Goal: Information Seeking & Learning: Learn about a topic

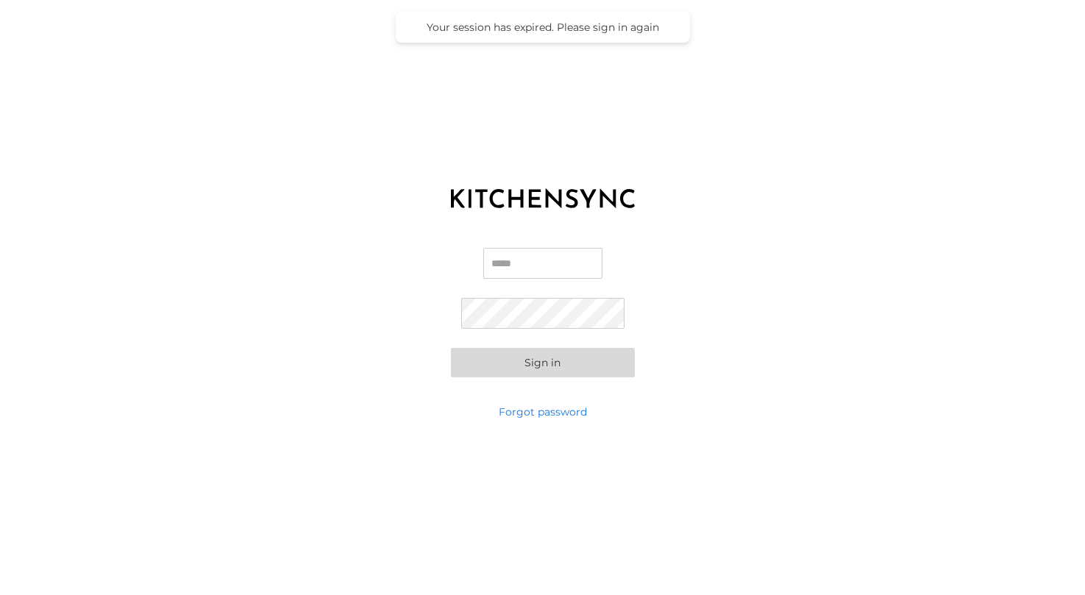
type input "**********"
click at [542, 362] on button "Sign in" at bounding box center [543, 362] width 184 height 29
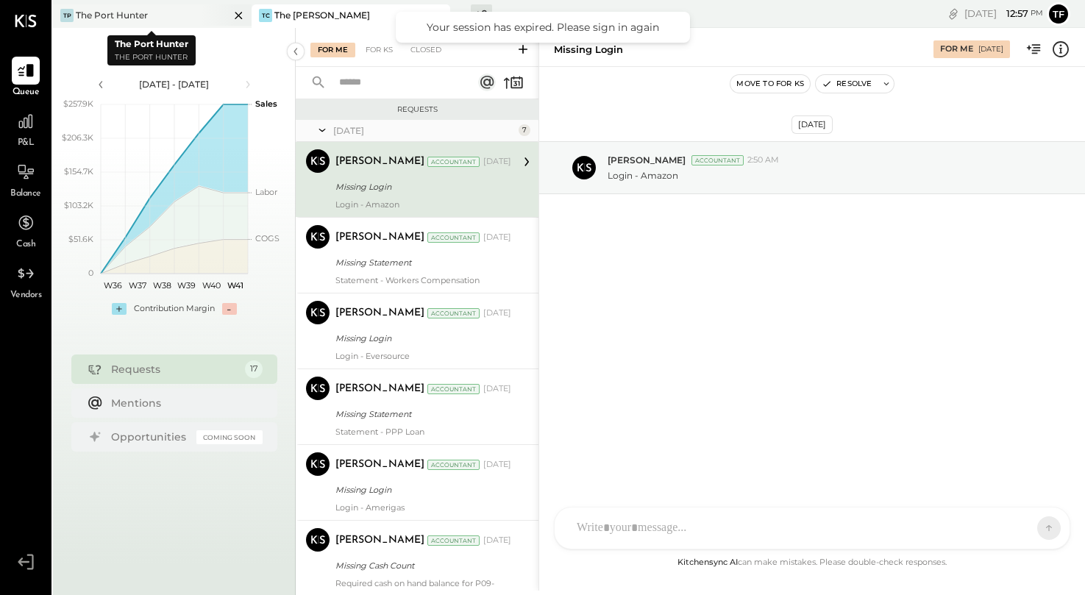
click at [168, 12] on div "TP The Port Hunter" at bounding box center [141, 15] width 176 height 13
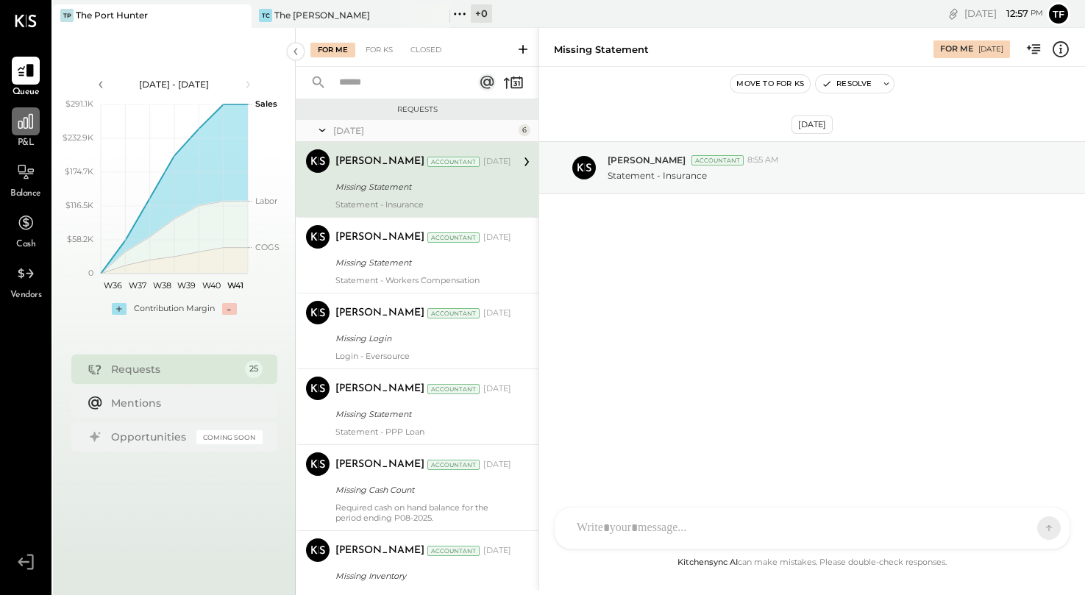
click at [30, 129] on icon at bounding box center [25, 121] width 15 height 15
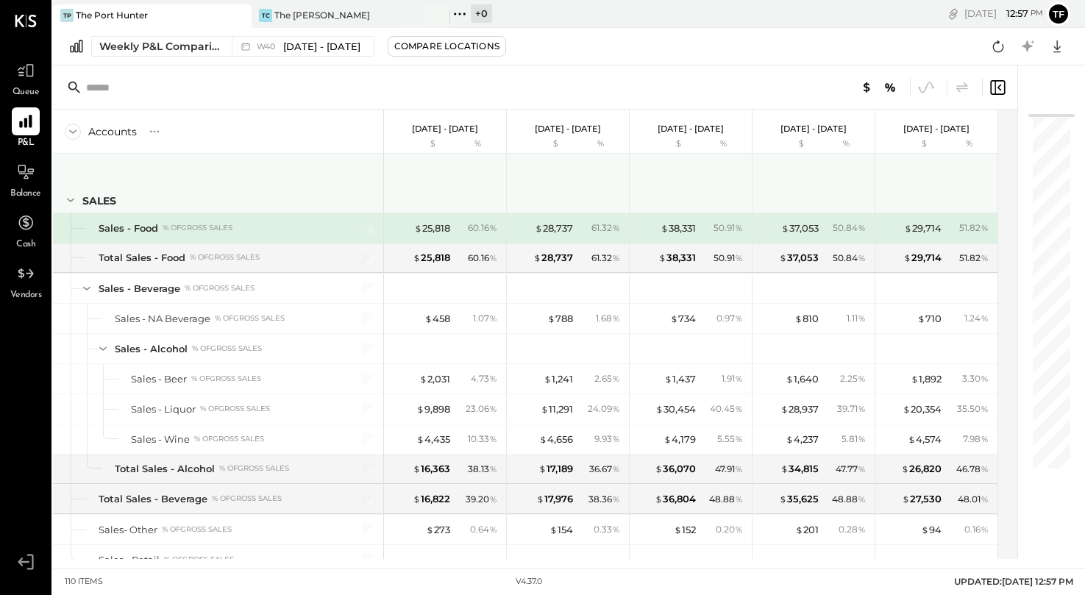
click at [69, 197] on icon at bounding box center [70, 200] width 16 height 16
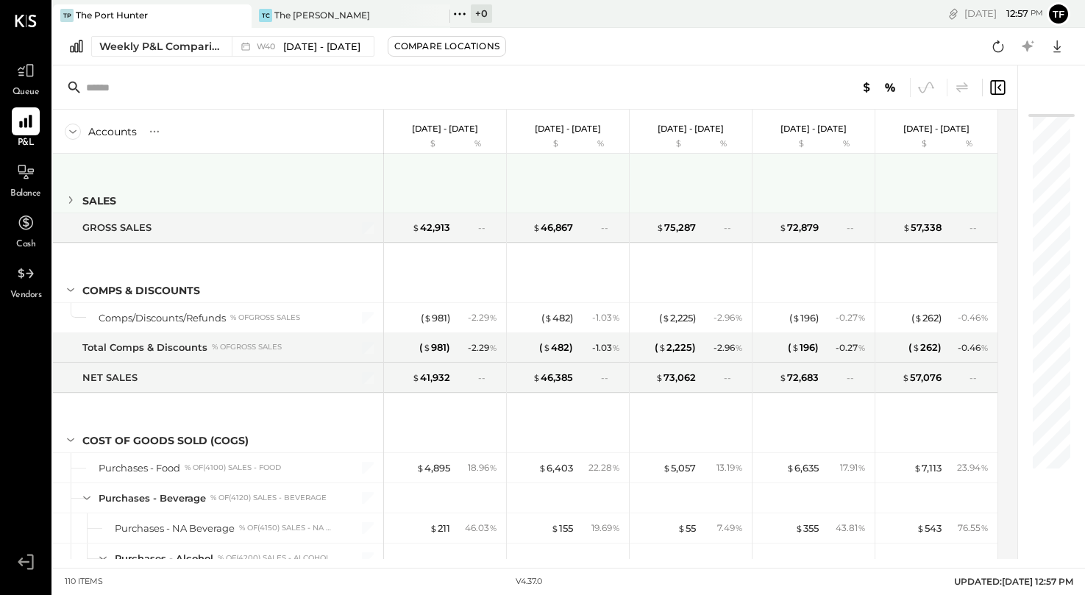
click at [69, 197] on icon at bounding box center [71, 199] width 4 height 7
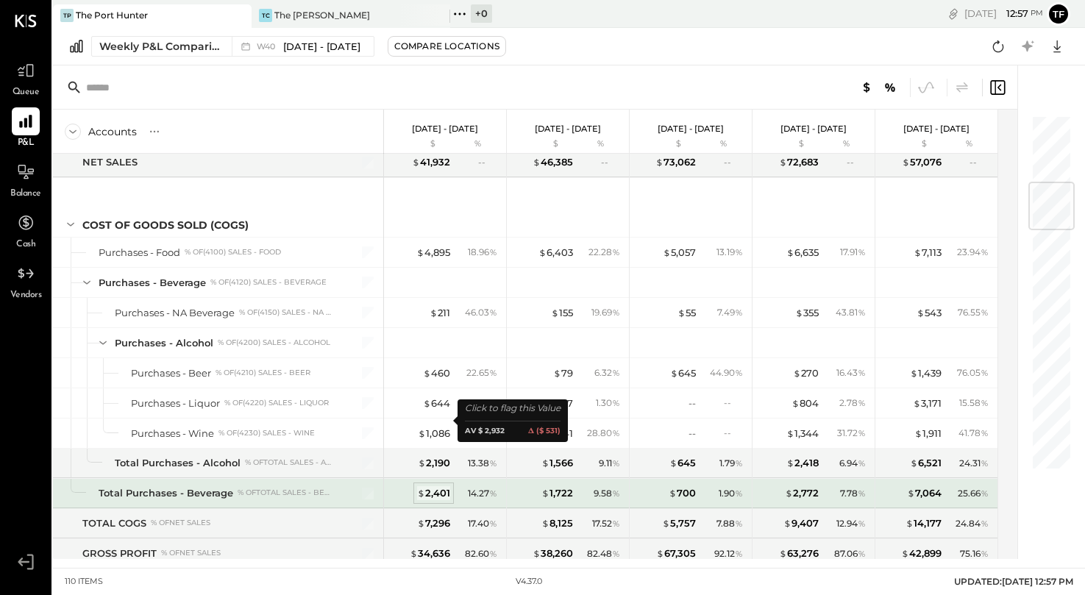
scroll to position [568, 0]
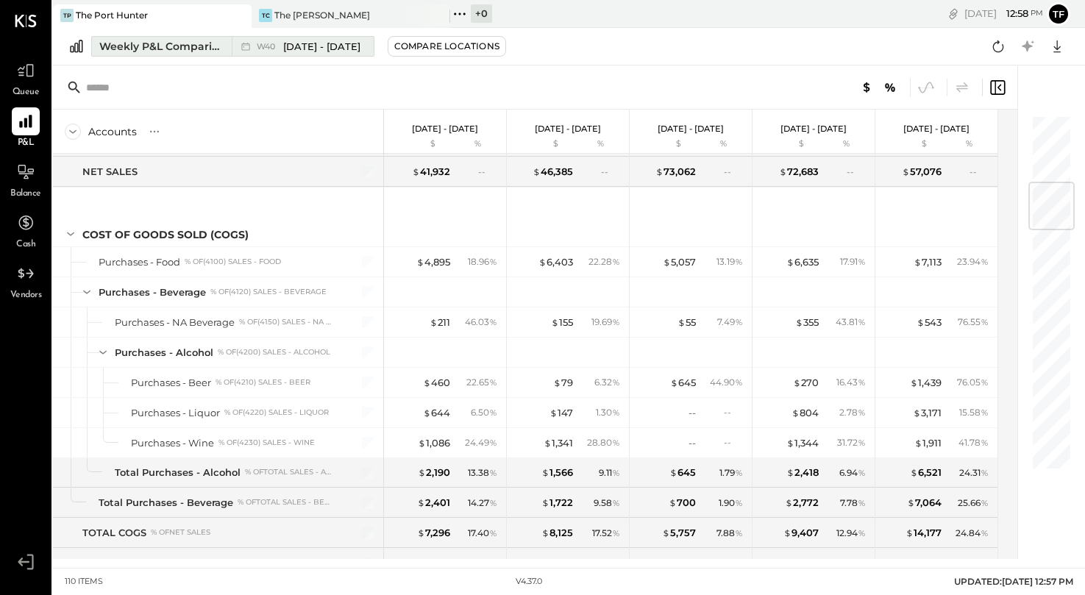
click at [307, 47] on span "[DATE] - [DATE]" at bounding box center [321, 47] width 77 height 14
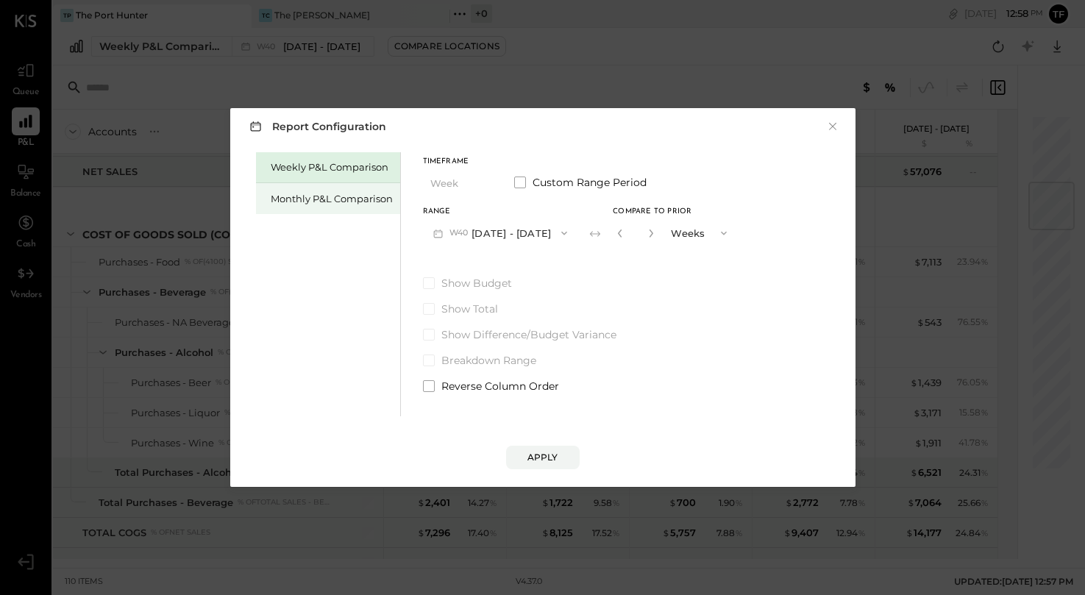
click at [321, 196] on div "Monthly P&L Comparison" at bounding box center [332, 199] width 122 height 14
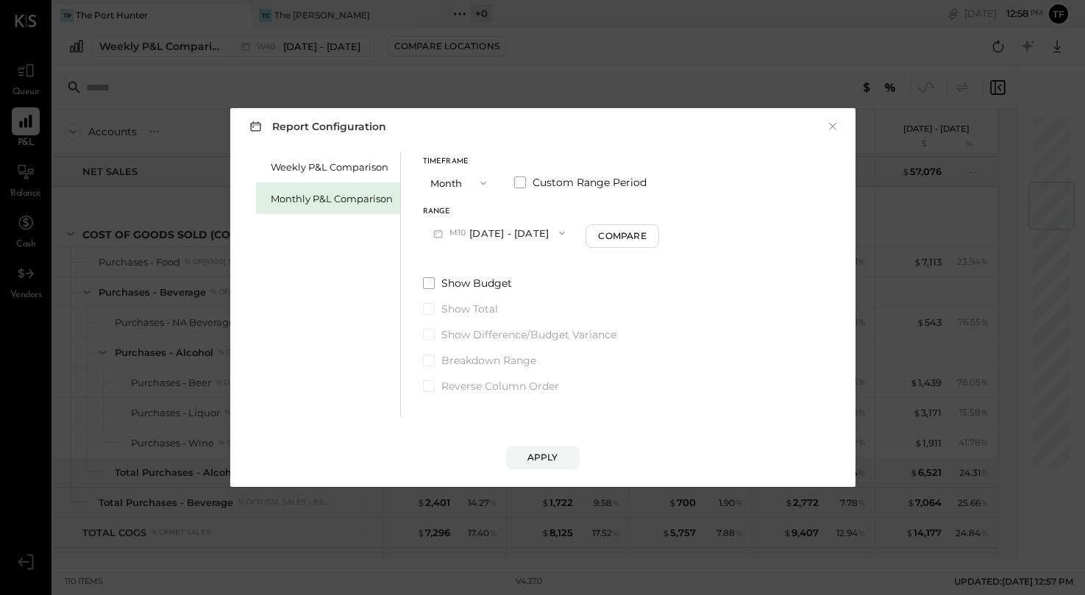
click at [474, 188] on span "button" at bounding box center [479, 183] width 19 height 12
click at [465, 257] on div "Year" at bounding box center [460, 262] width 72 height 26
click at [536, 460] on div "Apply" at bounding box center [542, 457] width 31 height 12
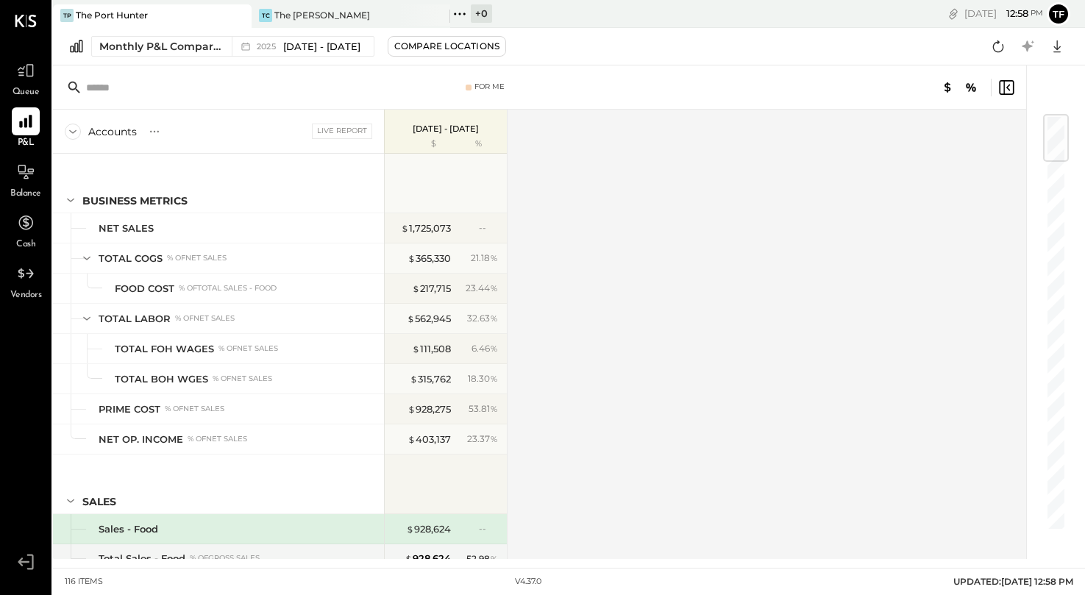
click at [38, 32] on div "Queue P&L Balance Cash Vendors v 4.37.0" at bounding box center [25, 297] width 51 height 595
click at [30, 26] on icon at bounding box center [25, 21] width 21 height 12
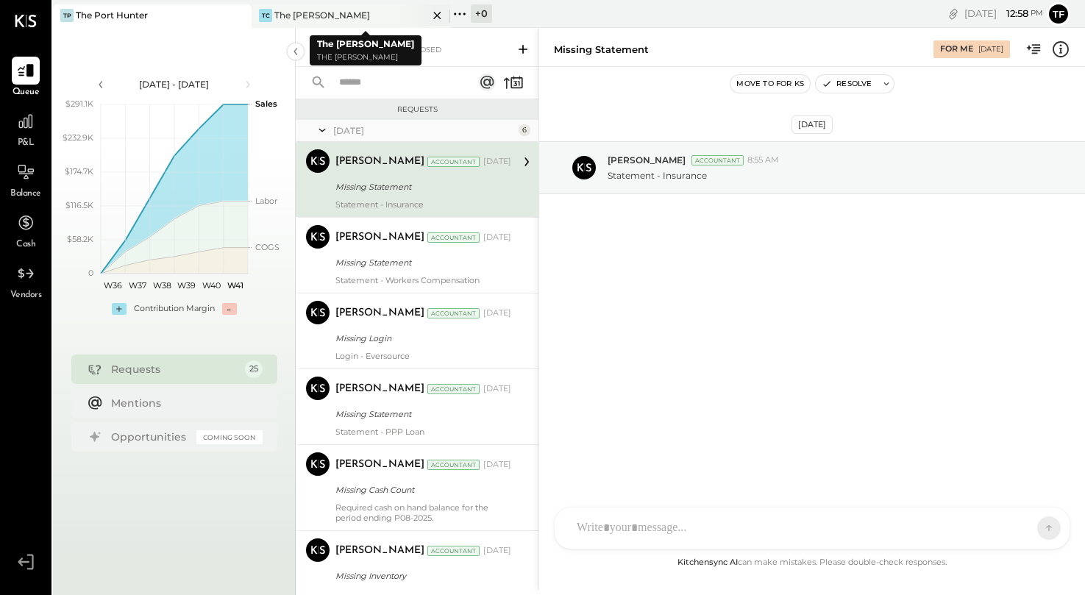
click at [301, 18] on div "The [PERSON_NAME]" at bounding box center [322, 15] width 96 height 12
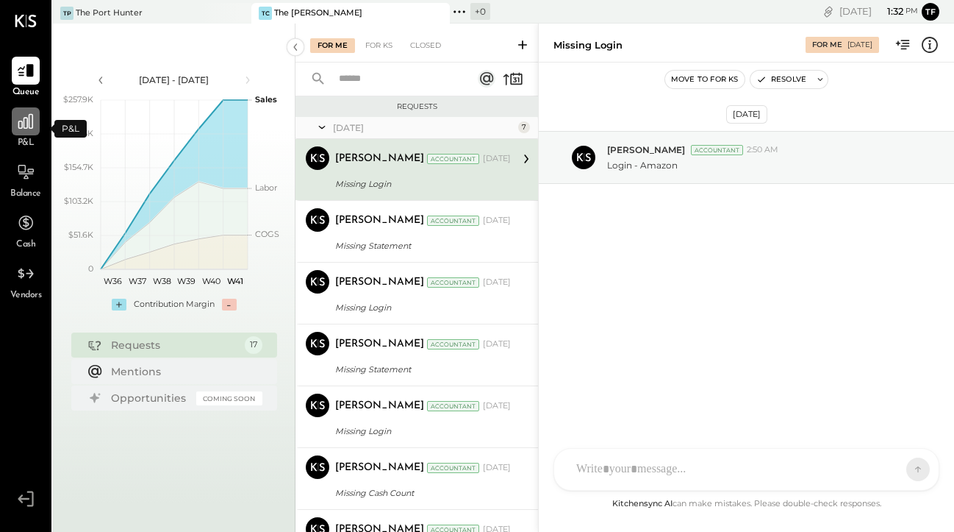
click at [28, 129] on icon at bounding box center [25, 121] width 19 height 19
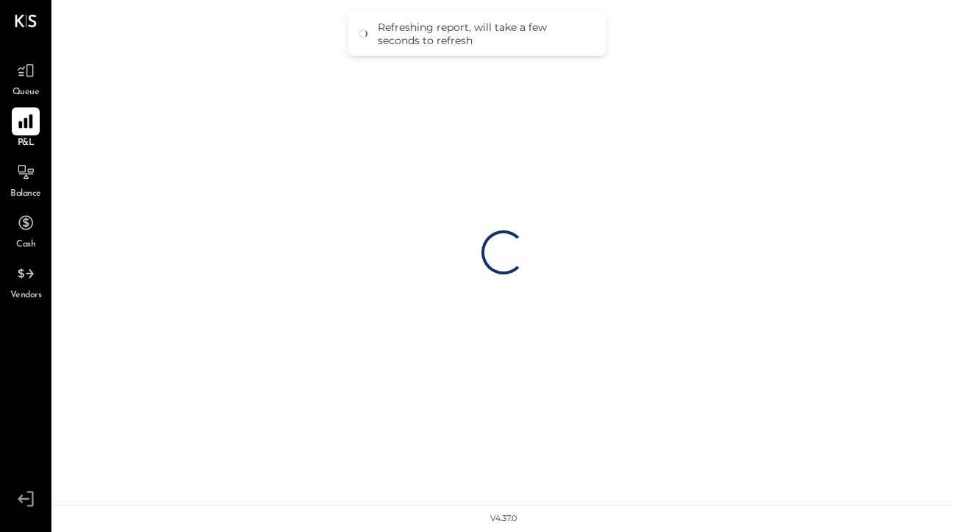
click at [25, 121] on icon at bounding box center [25, 122] width 14 height 14
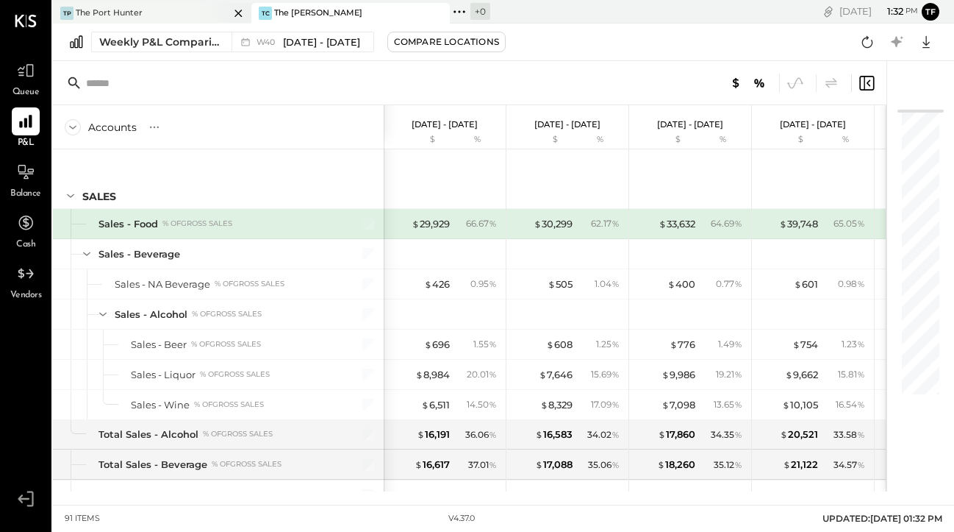
click at [126, 9] on div "The Port Hunter" at bounding box center [109, 13] width 67 height 12
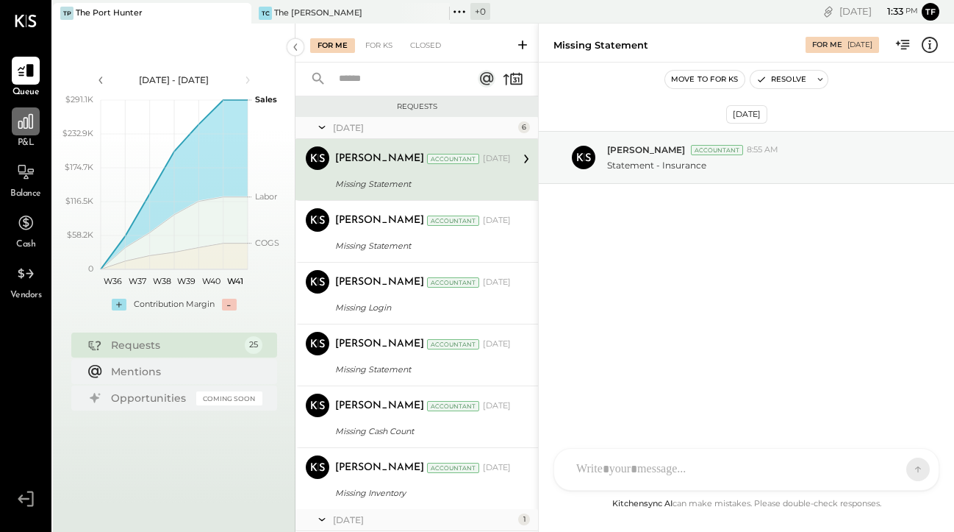
click at [29, 132] on div at bounding box center [26, 121] width 28 height 28
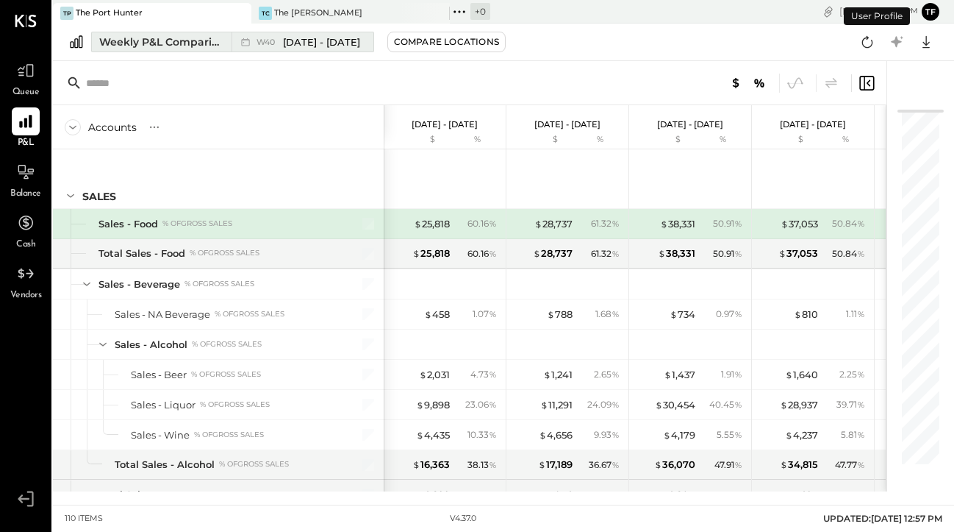
click at [297, 42] on span "[DATE] - [DATE]" at bounding box center [321, 42] width 77 height 14
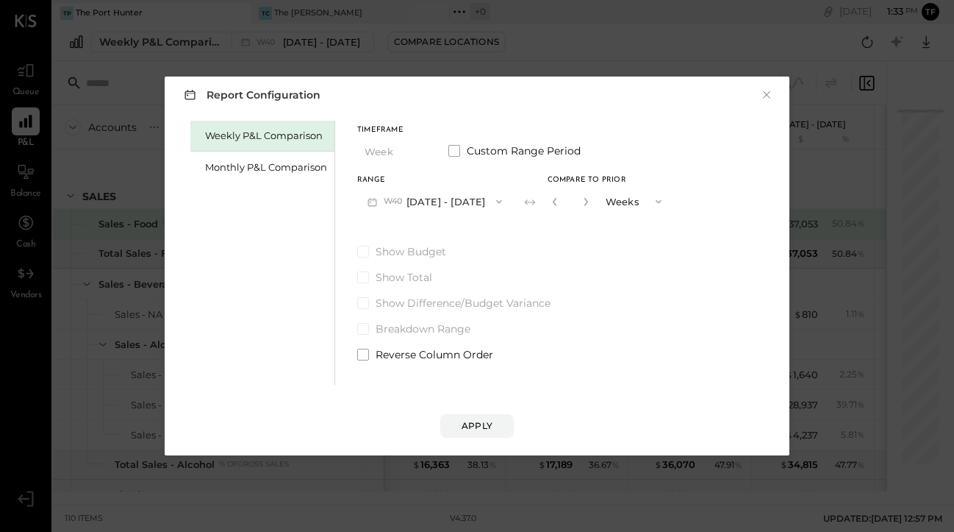
click at [420, 199] on button "W40 Sep 29 - Oct 5, 2025" at bounding box center [434, 200] width 155 height 27
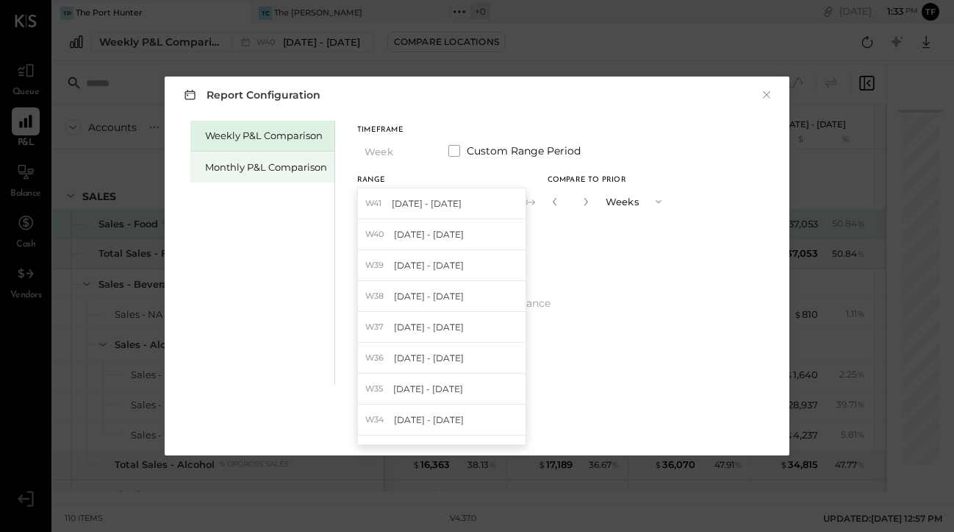
click at [285, 170] on div "Monthly P&L Comparison" at bounding box center [266, 167] width 122 height 14
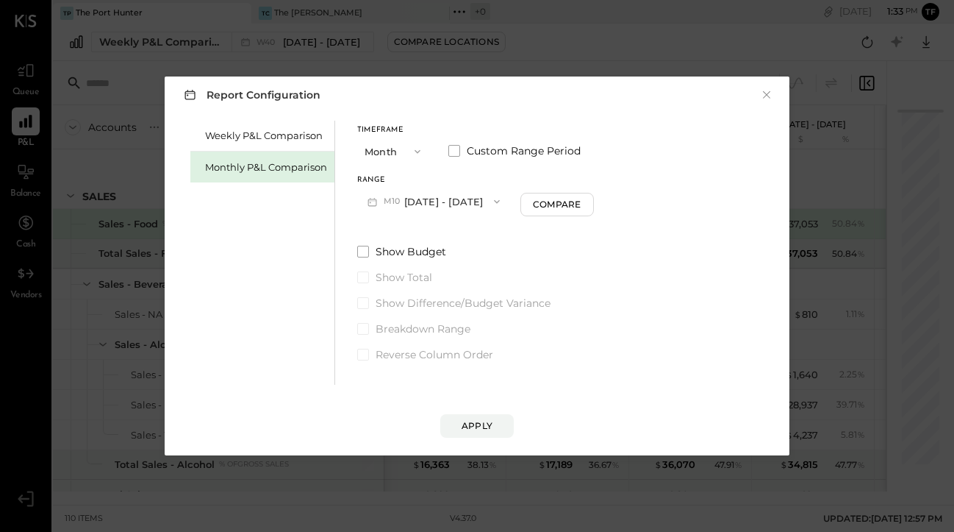
click at [285, 170] on div "Monthly P&L Comparison" at bounding box center [266, 167] width 122 height 14
click at [239, 165] on div "Monthly P&L Comparison" at bounding box center [266, 167] width 122 height 14
click at [412, 146] on icon "button" at bounding box center [418, 152] width 12 height 12
click at [398, 208] on div "YTD" at bounding box center [394, 203] width 72 height 26
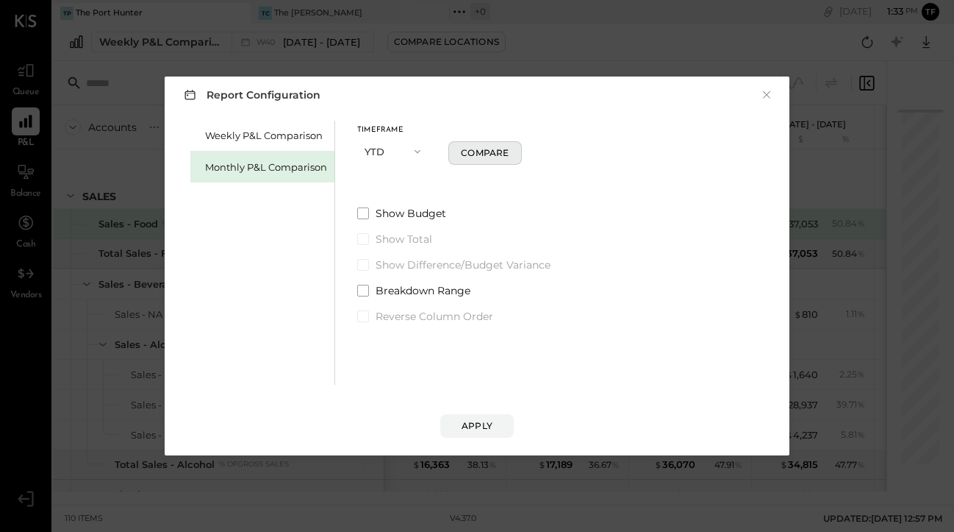
click at [492, 154] on div "Compare" at bounding box center [485, 152] width 48 height 12
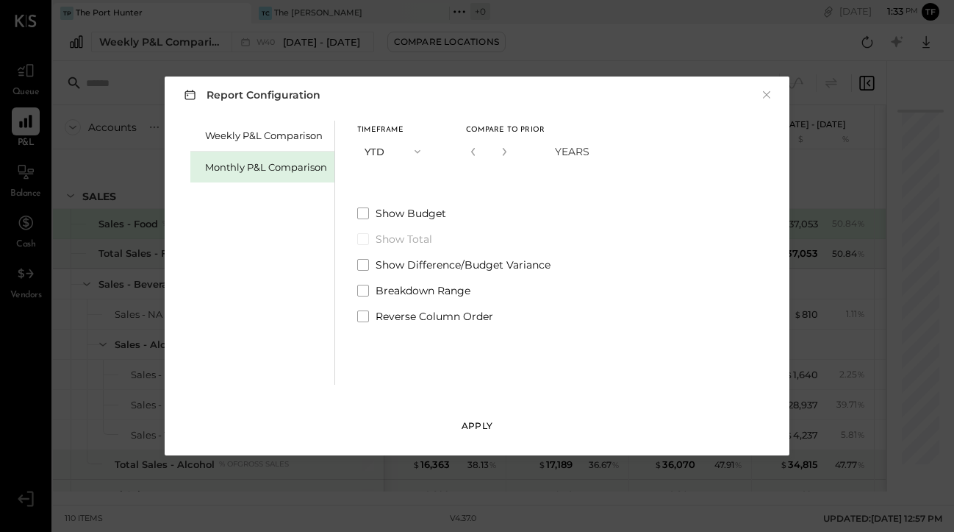
click at [476, 429] on div "Apply" at bounding box center [477, 425] width 31 height 12
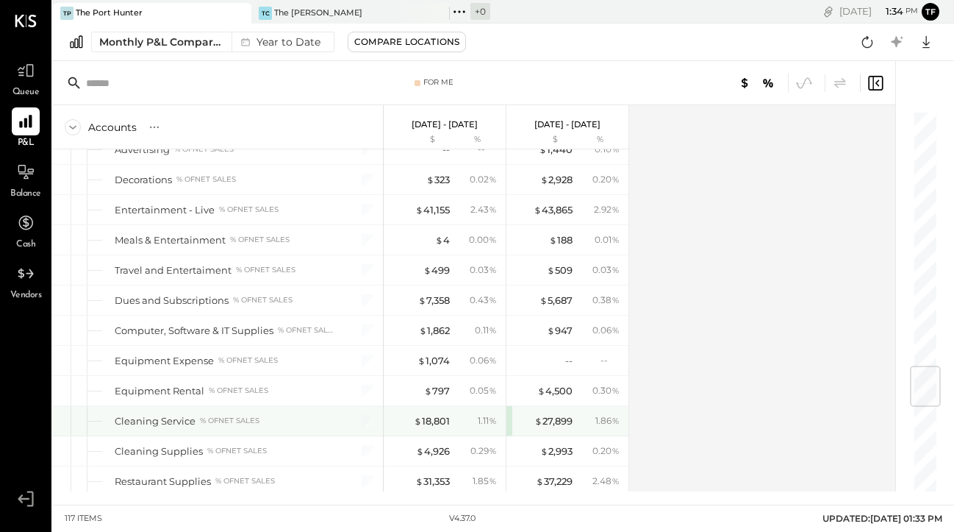
scroll to position [3187, 0]
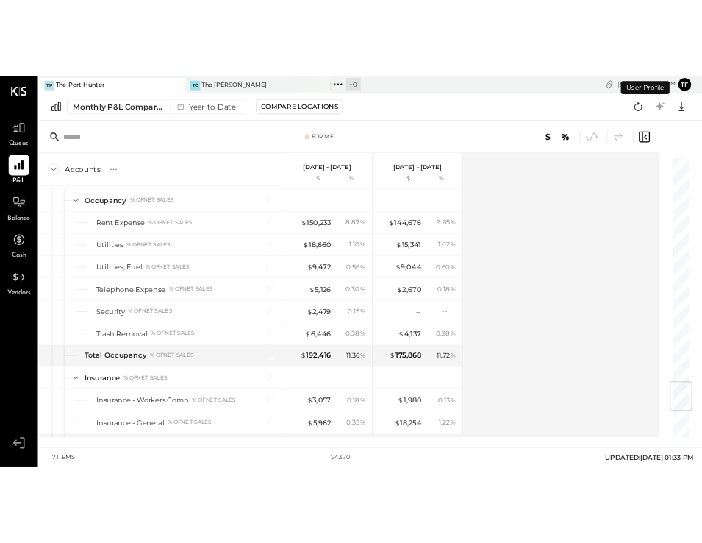
scroll to position [3187, 0]
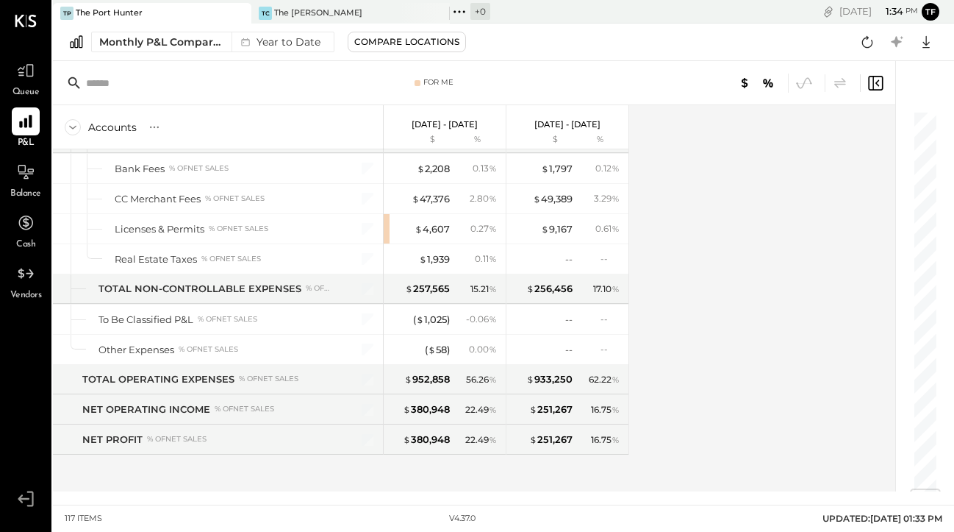
click at [737, 414] on div "Accounts S % GL Jan 1 - Sep 30, 2025 $ % Jan 1 - Sep 30, 2024 $ % BUSINESS METR…" at bounding box center [475, 298] width 845 height 386
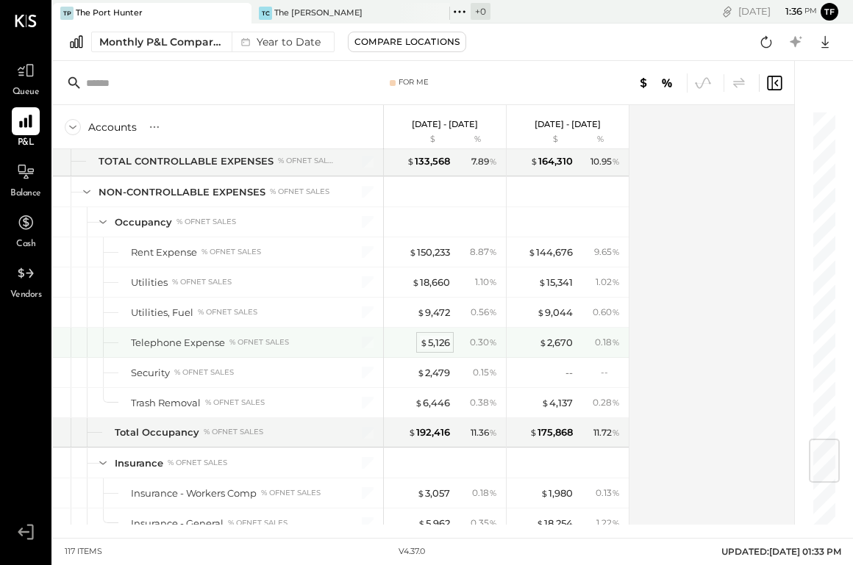
scroll to position [3154, 0]
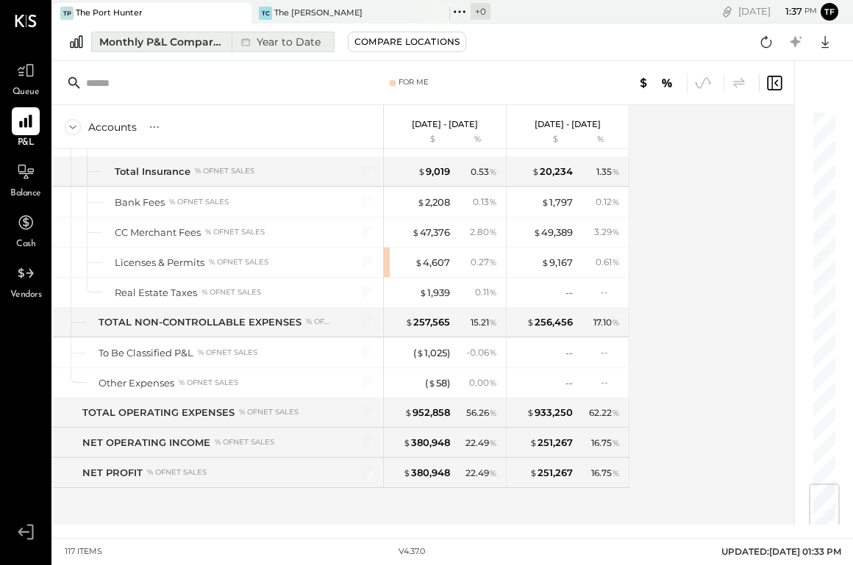
click at [171, 36] on div "Monthly P&L Comparison" at bounding box center [161, 42] width 124 height 15
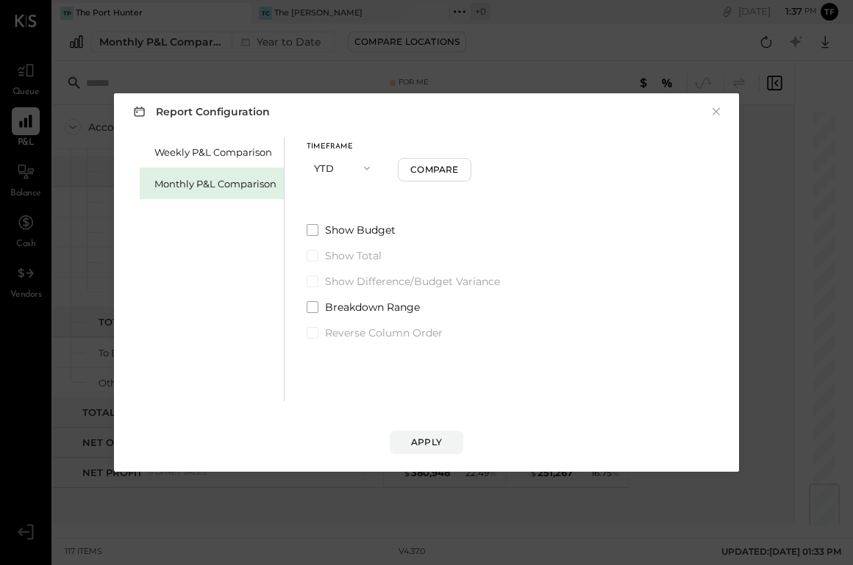
click at [367, 170] on icon "button" at bounding box center [367, 168] width 12 height 12
click at [351, 249] on div "Year" at bounding box center [343, 247] width 72 height 26
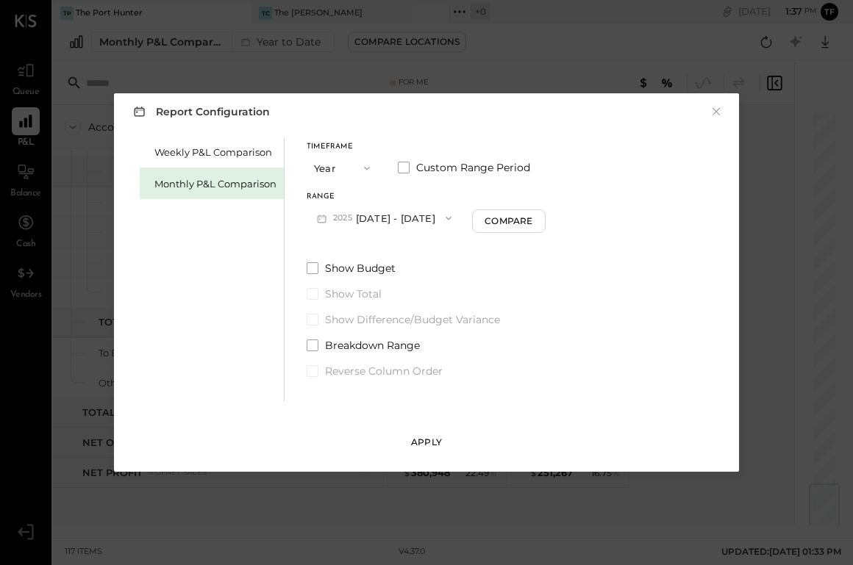
click at [435, 446] on div "Apply" at bounding box center [426, 442] width 31 height 12
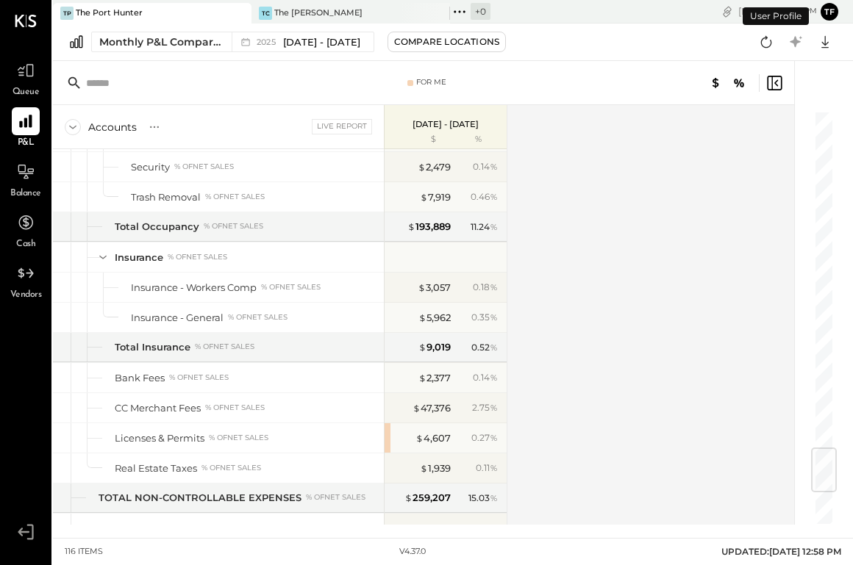
scroll to position [3123, 0]
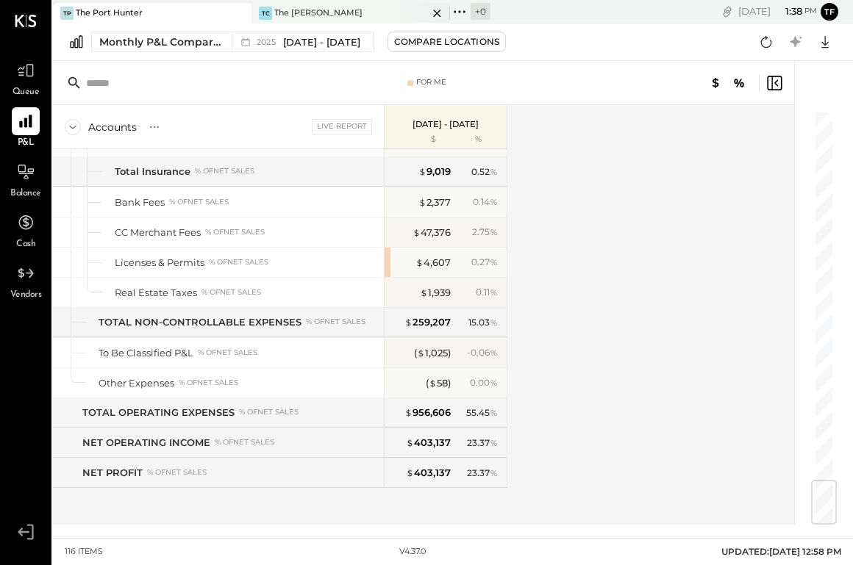
click at [360, 18] on div "TC The Covington" at bounding box center [339, 13] width 176 height 13
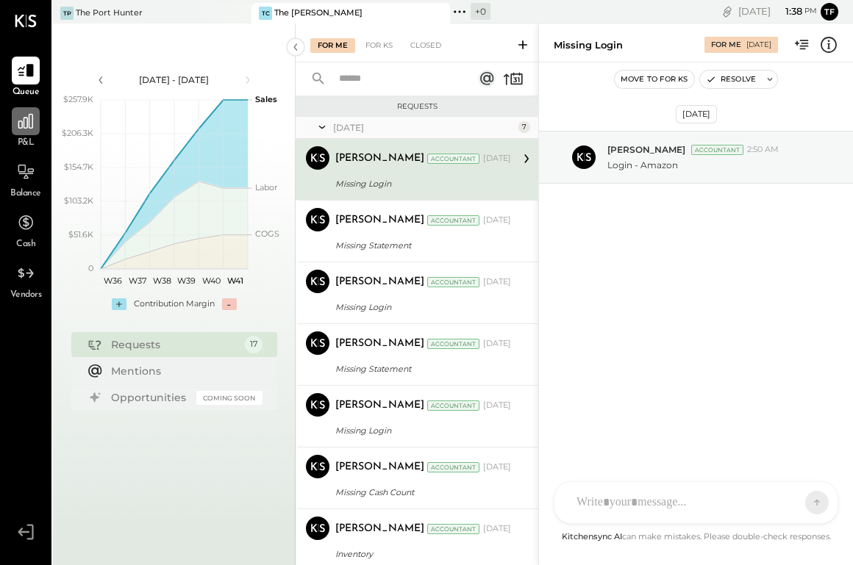
click at [32, 124] on icon at bounding box center [25, 121] width 19 height 19
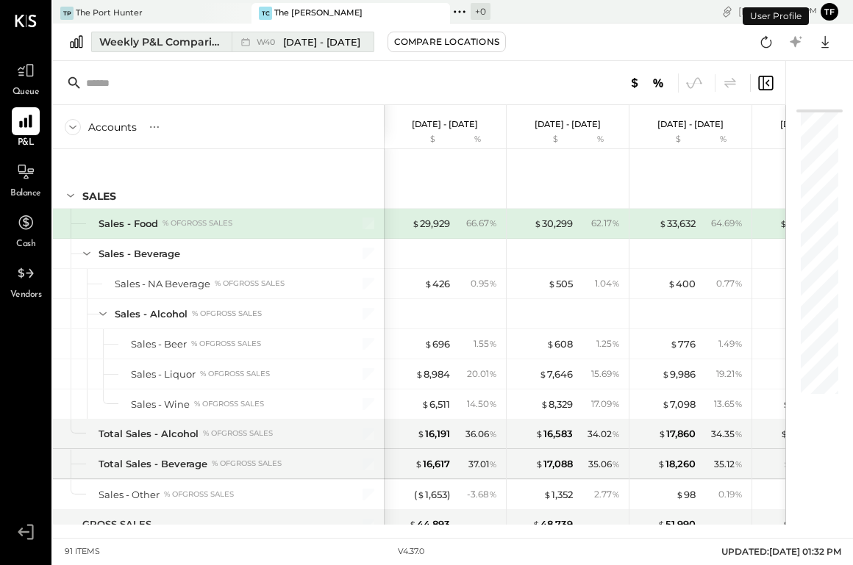
click at [342, 46] on span "[DATE] - [DATE]" at bounding box center [321, 42] width 77 height 14
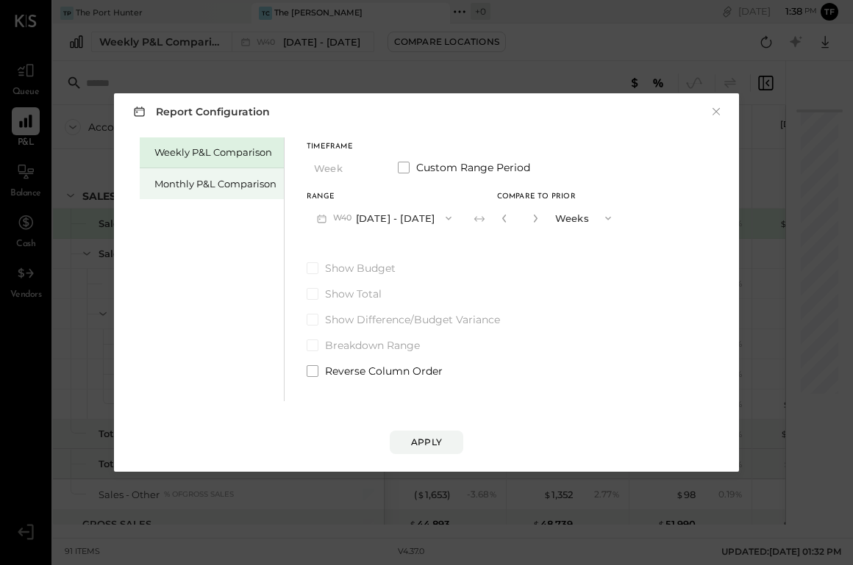
click at [235, 179] on div "Monthly P&L Comparison" at bounding box center [215, 184] width 122 height 14
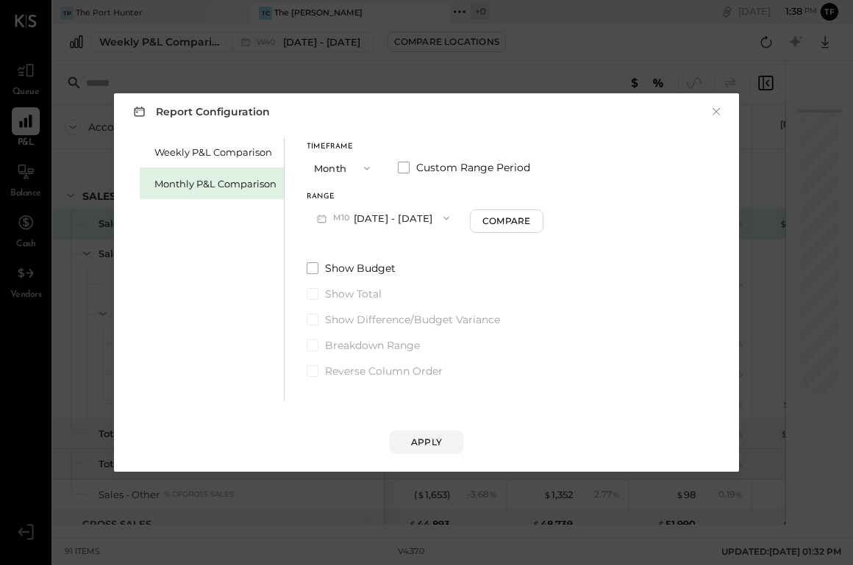
click at [373, 168] on button "Month" at bounding box center [344, 167] width 74 height 27
click at [335, 215] on div "YTD" at bounding box center [343, 220] width 72 height 26
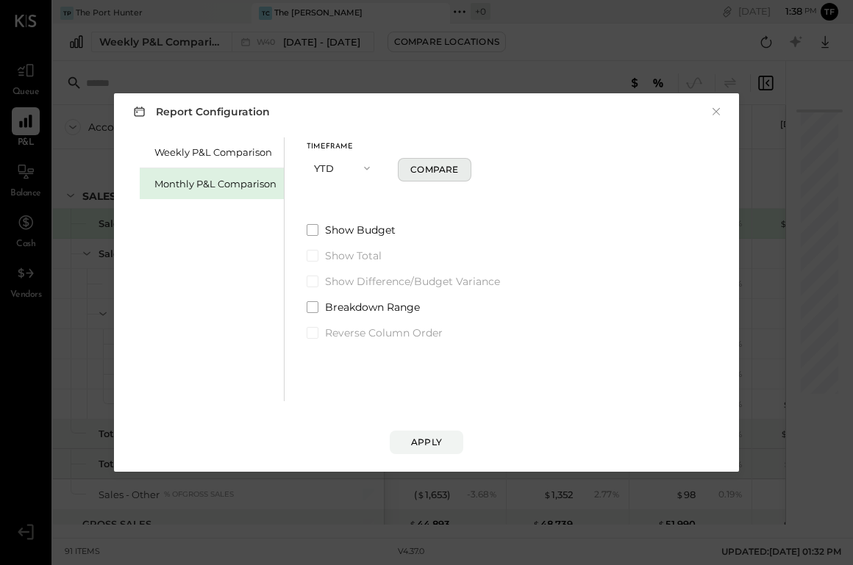
click at [435, 170] on div "Compare" at bounding box center [434, 169] width 48 height 12
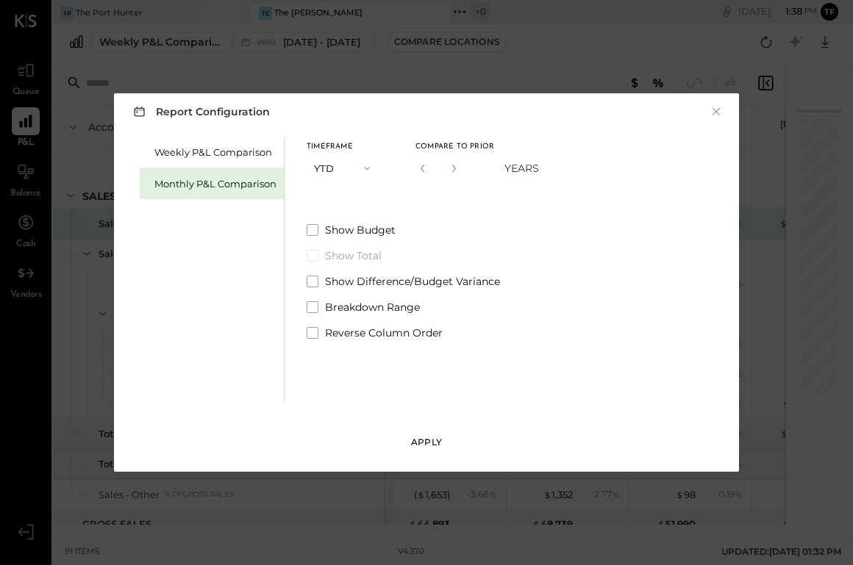
click at [424, 445] on div "Apply" at bounding box center [426, 442] width 31 height 12
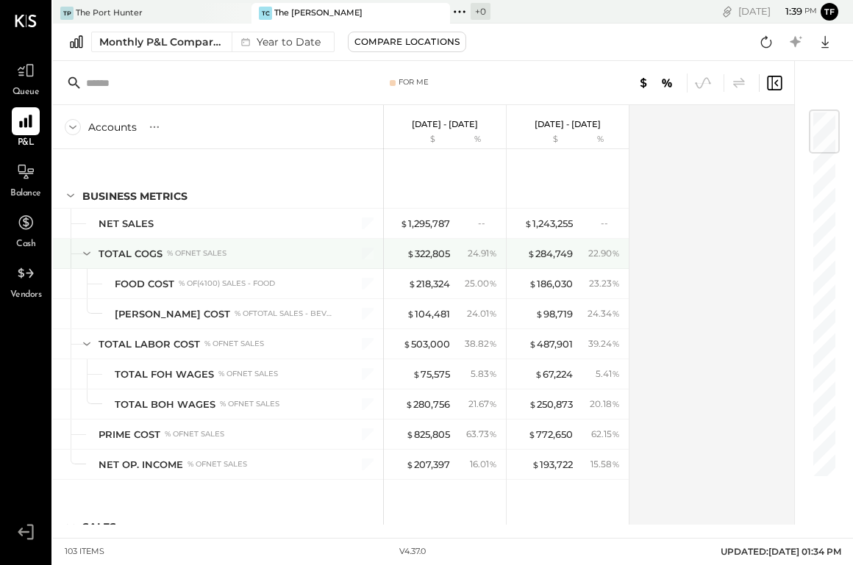
click at [84, 249] on icon at bounding box center [87, 254] width 16 height 16
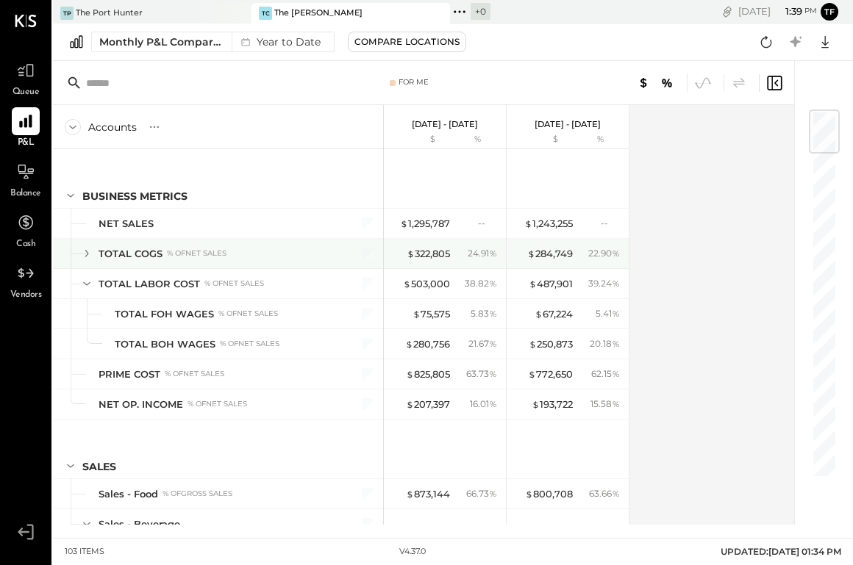
click at [84, 249] on icon at bounding box center [87, 254] width 16 height 16
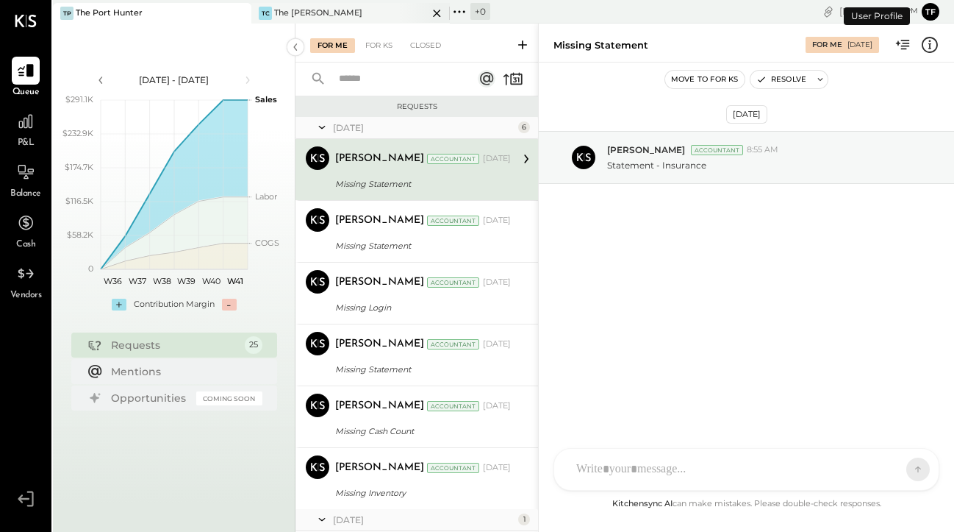
click at [307, 9] on div "The [PERSON_NAME]" at bounding box center [318, 13] width 88 height 12
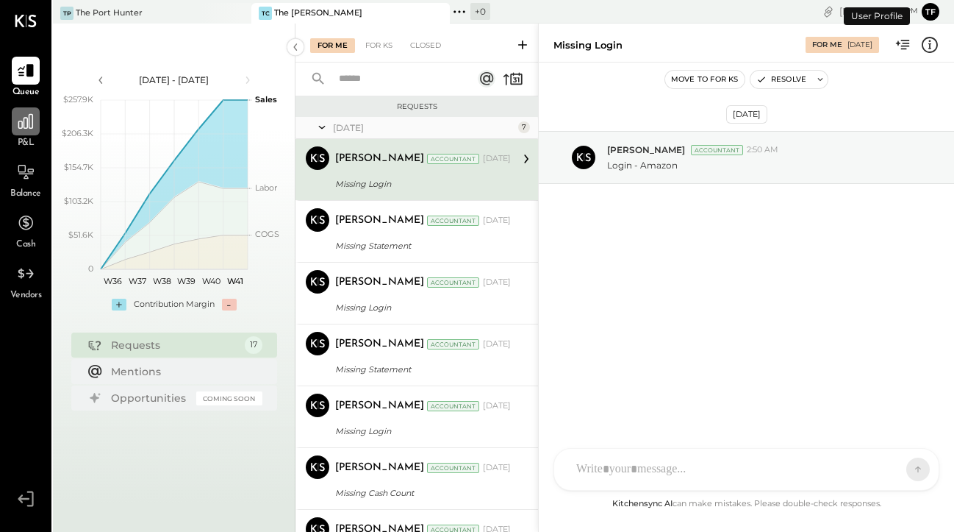
click at [26, 126] on icon at bounding box center [25, 121] width 19 height 19
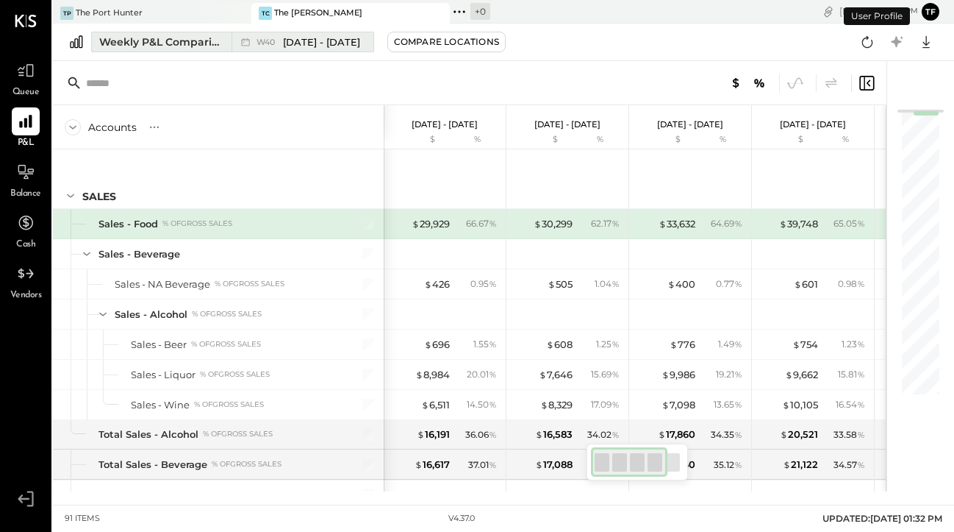
click at [315, 45] on span "[DATE] - [DATE]" at bounding box center [321, 42] width 77 height 14
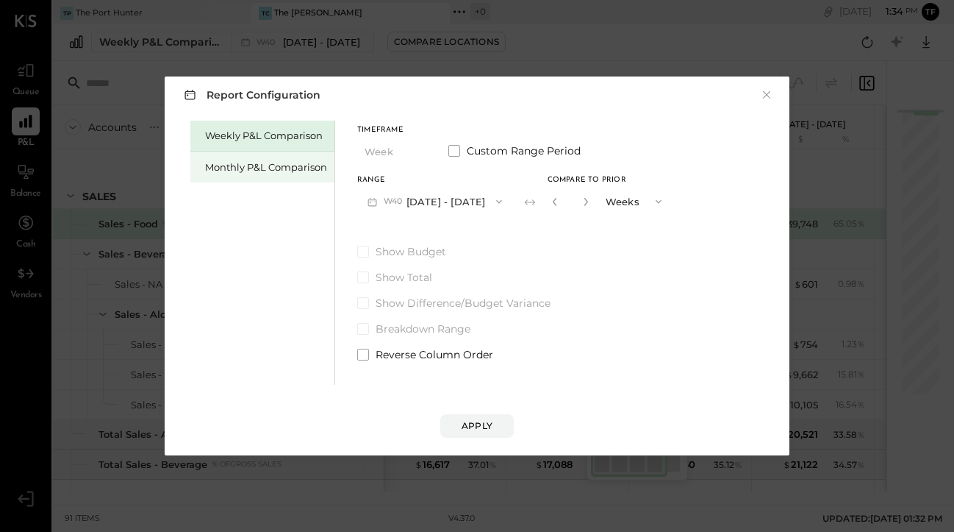
click at [260, 170] on div "Monthly P&L Comparison" at bounding box center [266, 167] width 122 height 14
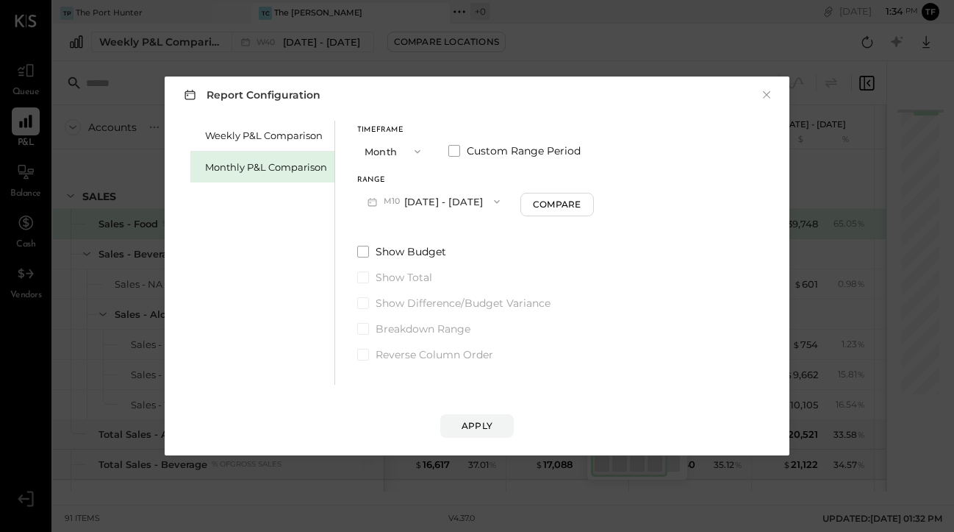
click at [404, 143] on button "Month" at bounding box center [394, 150] width 74 height 27
click at [388, 204] on div "YTD" at bounding box center [394, 203] width 72 height 26
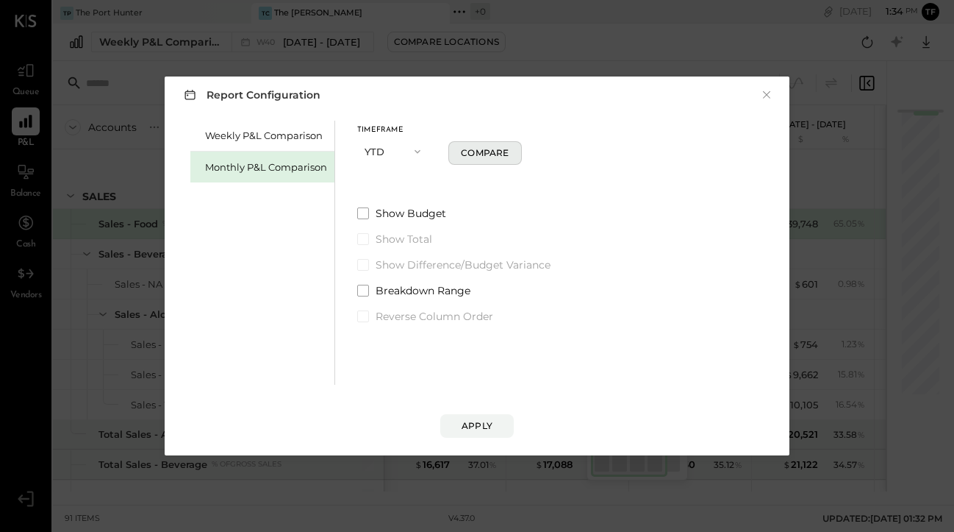
click at [474, 152] on div "Compare" at bounding box center [485, 152] width 48 height 12
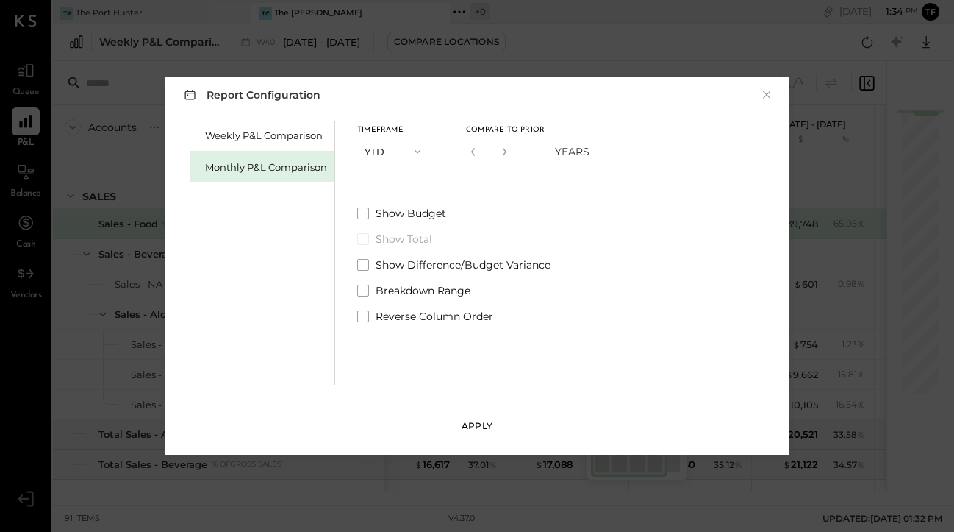
click at [479, 426] on div "Apply" at bounding box center [477, 425] width 31 height 12
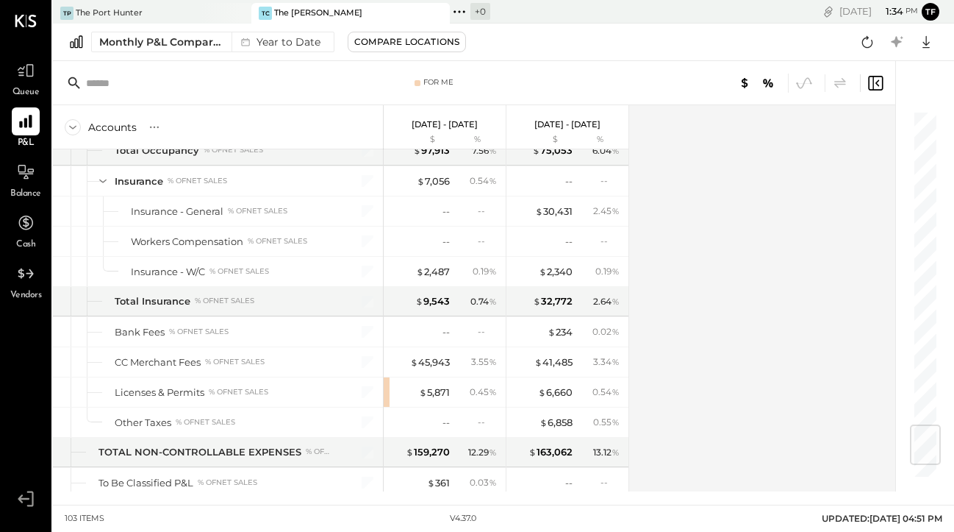
scroll to position [2765, 0]
